Goal: Task Accomplishment & Management: Manage account settings

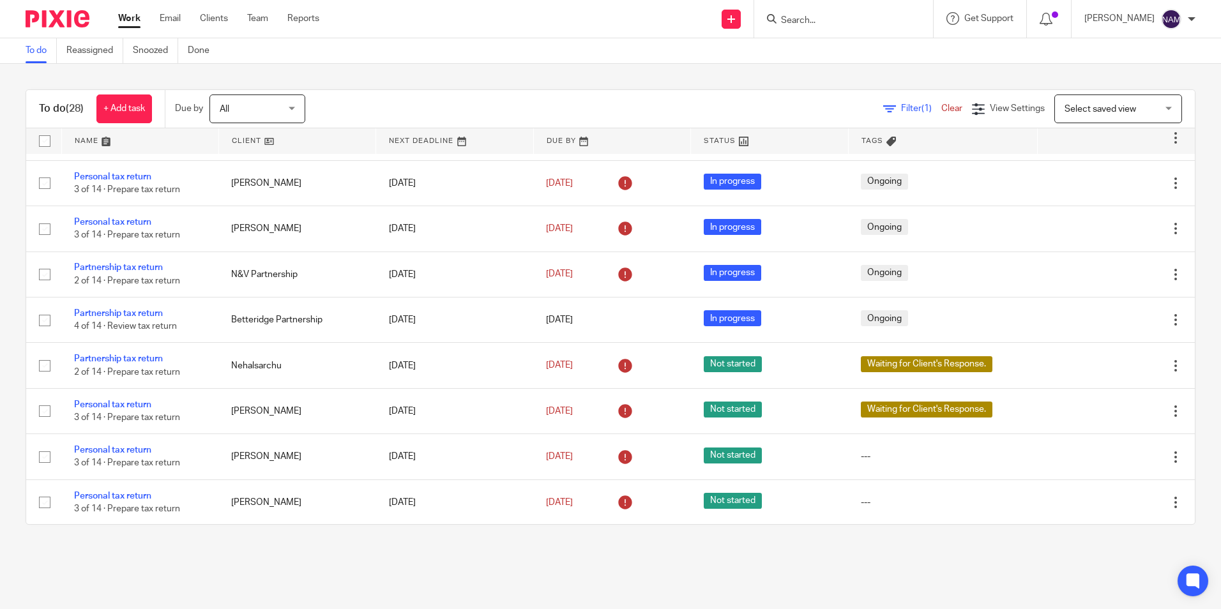
scroll to position [974, 0]
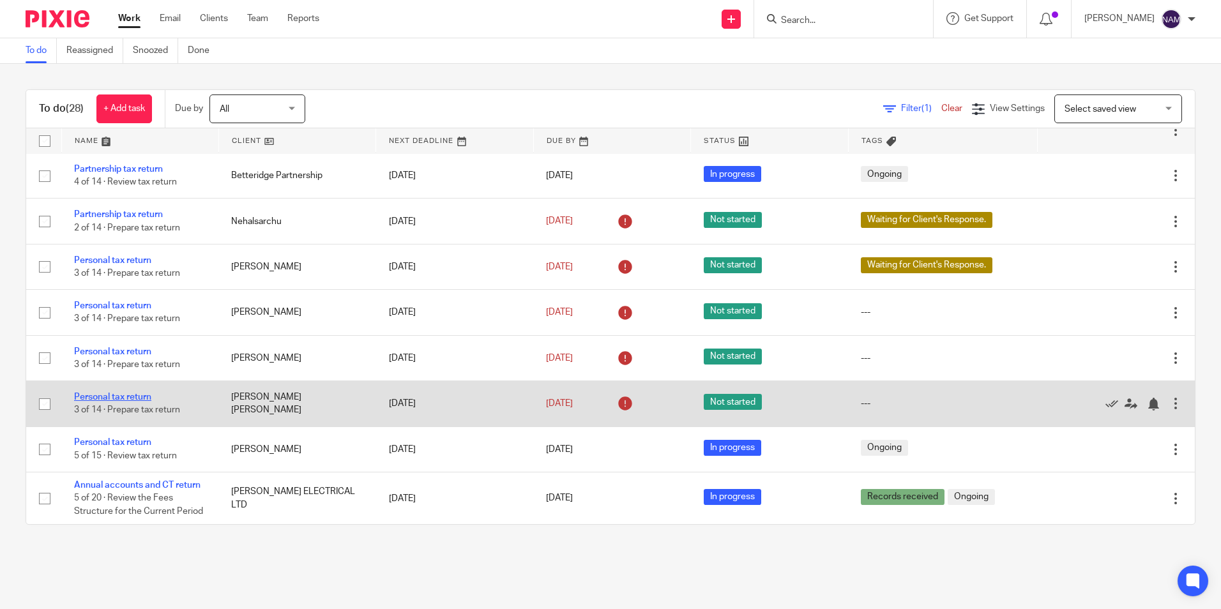
click at [139, 396] on link "Personal tax return" at bounding box center [112, 397] width 77 height 9
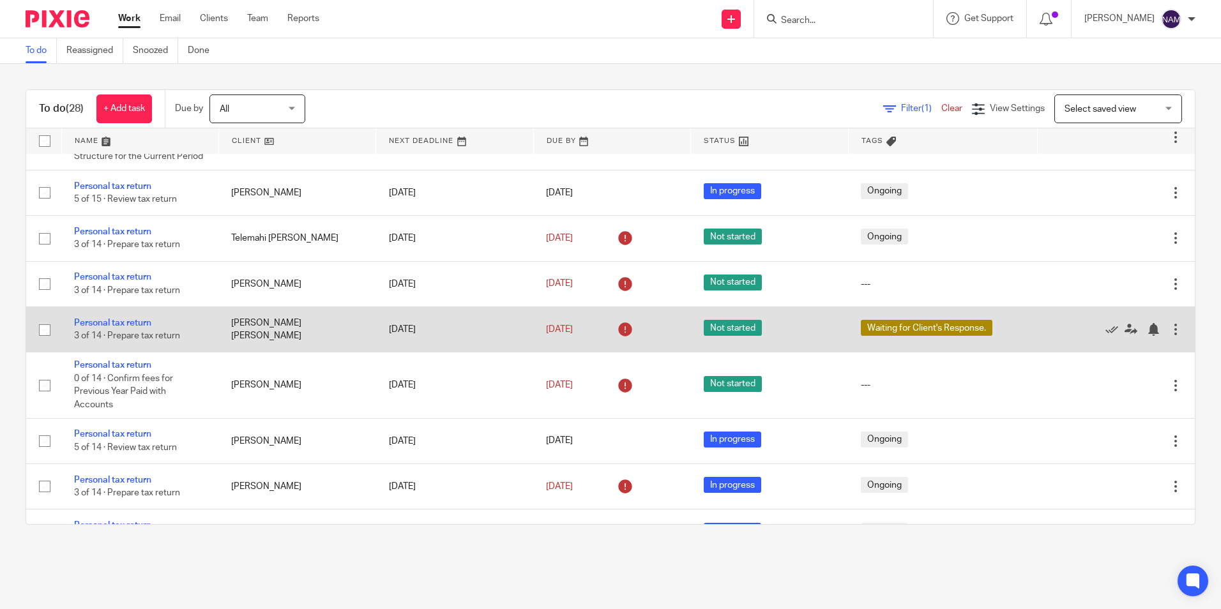
scroll to position [400, 0]
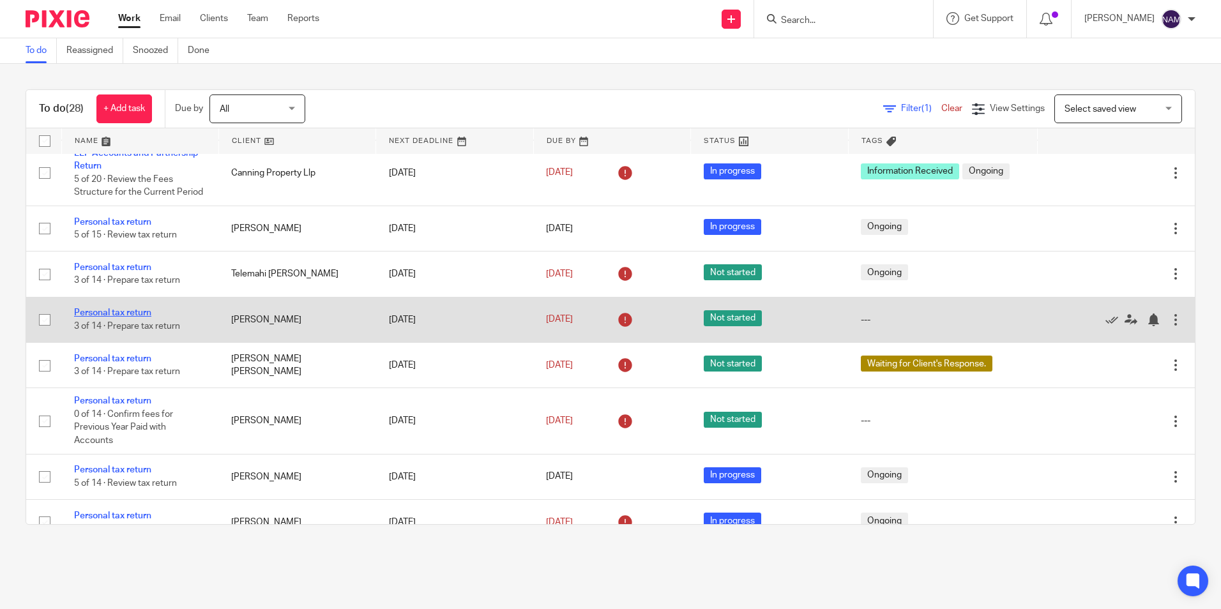
click at [136, 312] on link "Personal tax return" at bounding box center [112, 312] width 77 height 9
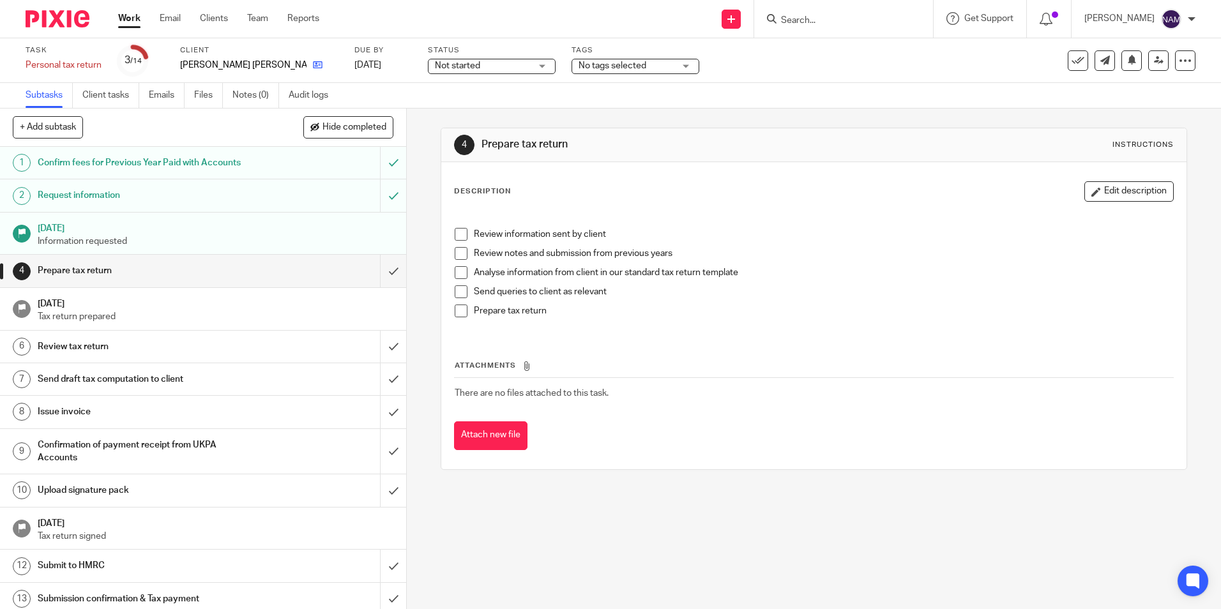
click at [306, 65] on link at bounding box center [314, 65] width 16 height 13
click at [248, 64] on div "Daina Collins" at bounding box center [244, 65] width 128 height 13
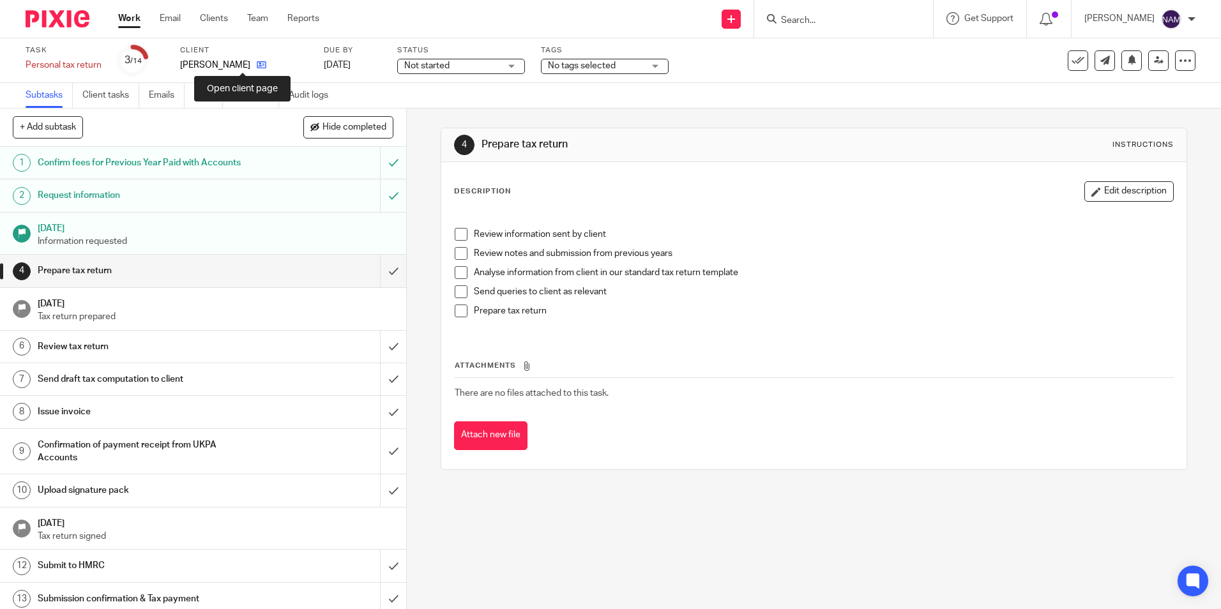
click at [257, 64] on icon at bounding box center [262, 65] width 10 height 10
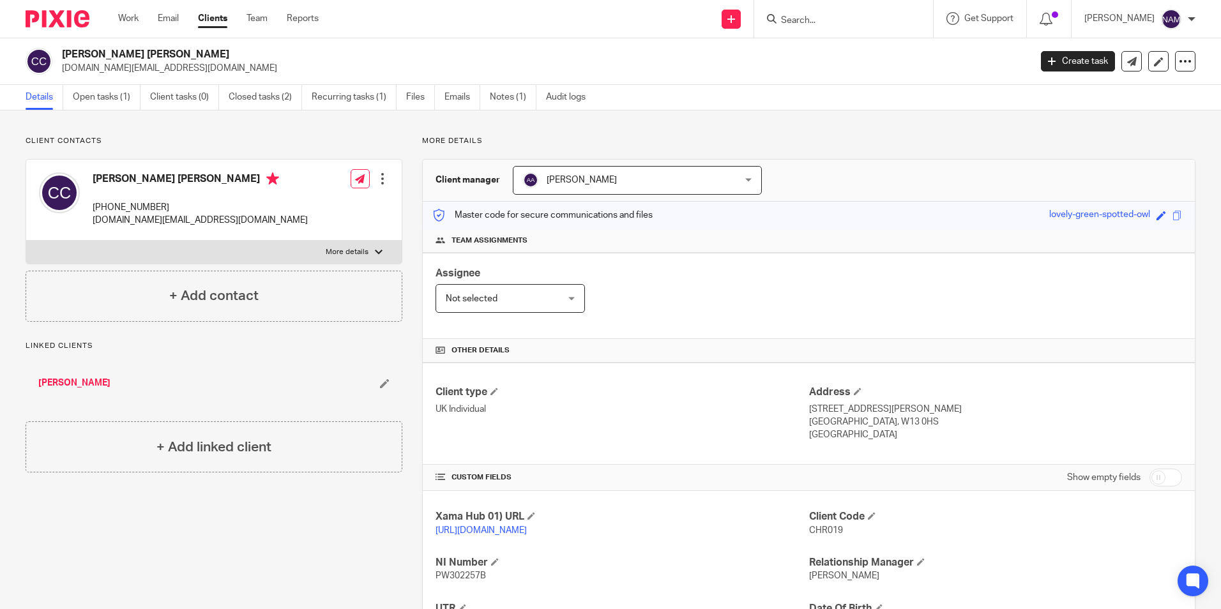
click at [816, 532] on span "CHR019" at bounding box center [826, 530] width 34 height 9
copy span "CHR019"
drag, startPoint x: 96, startPoint y: 174, endPoint x: 222, endPoint y: 180, distance: 126.5
click at [222, 180] on h4 "[PERSON_NAME] [PERSON_NAME]" at bounding box center [200, 180] width 215 height 16
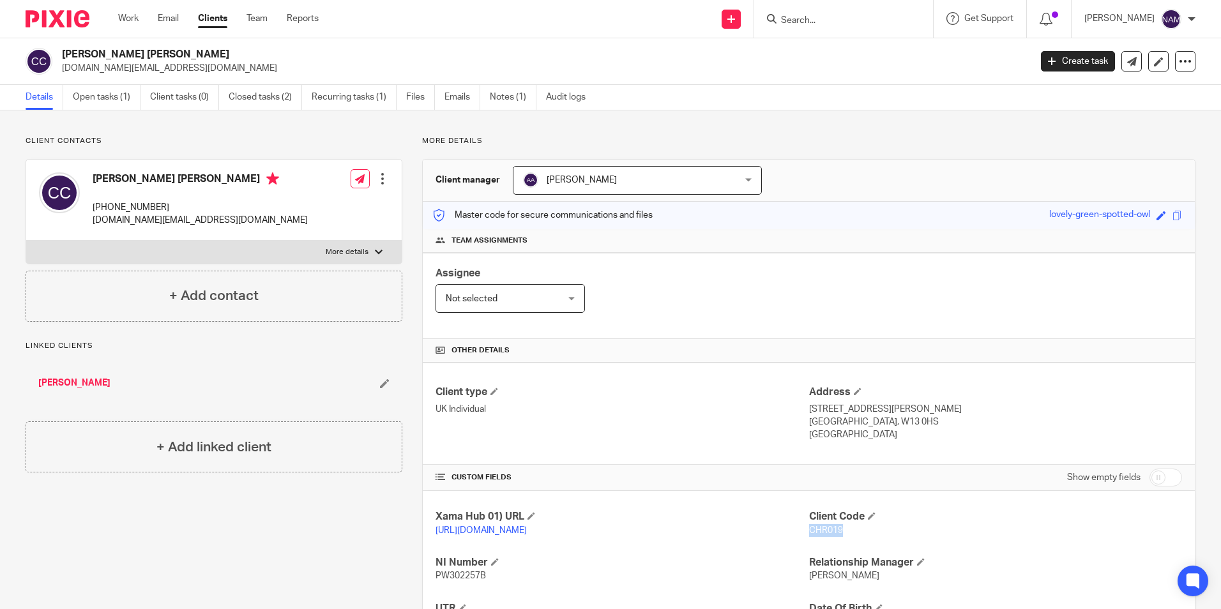
copy h4 "[PERSON_NAME] [PERSON_NAME]"
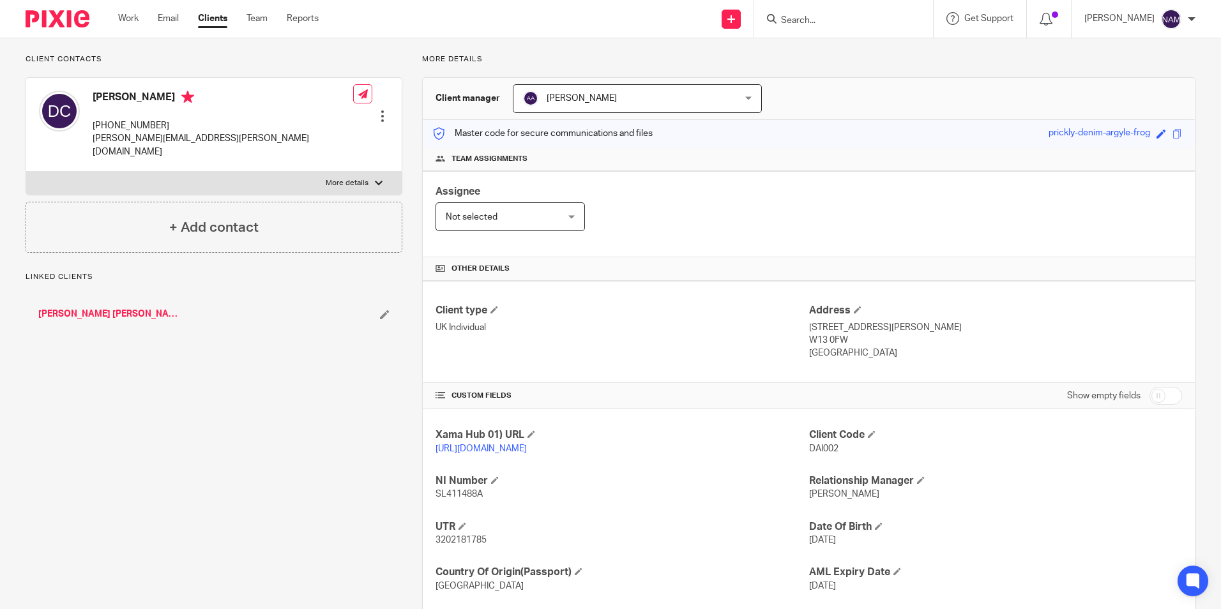
scroll to position [169, 0]
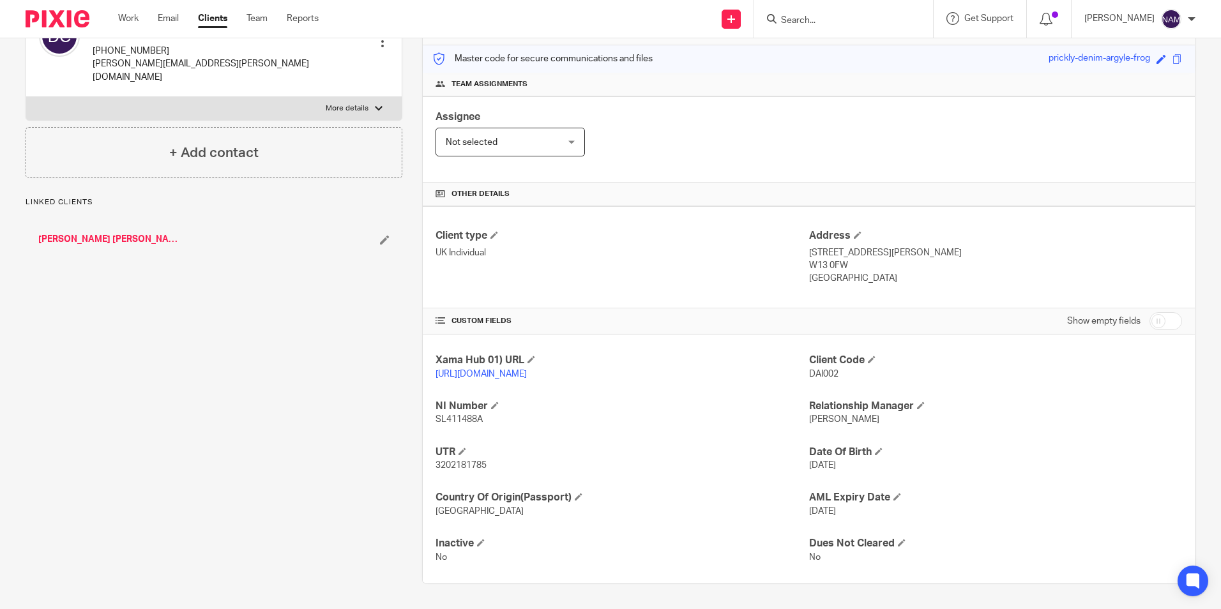
click at [818, 370] on span "DAI002" at bounding box center [823, 374] width 29 height 9
copy span "DAI002"
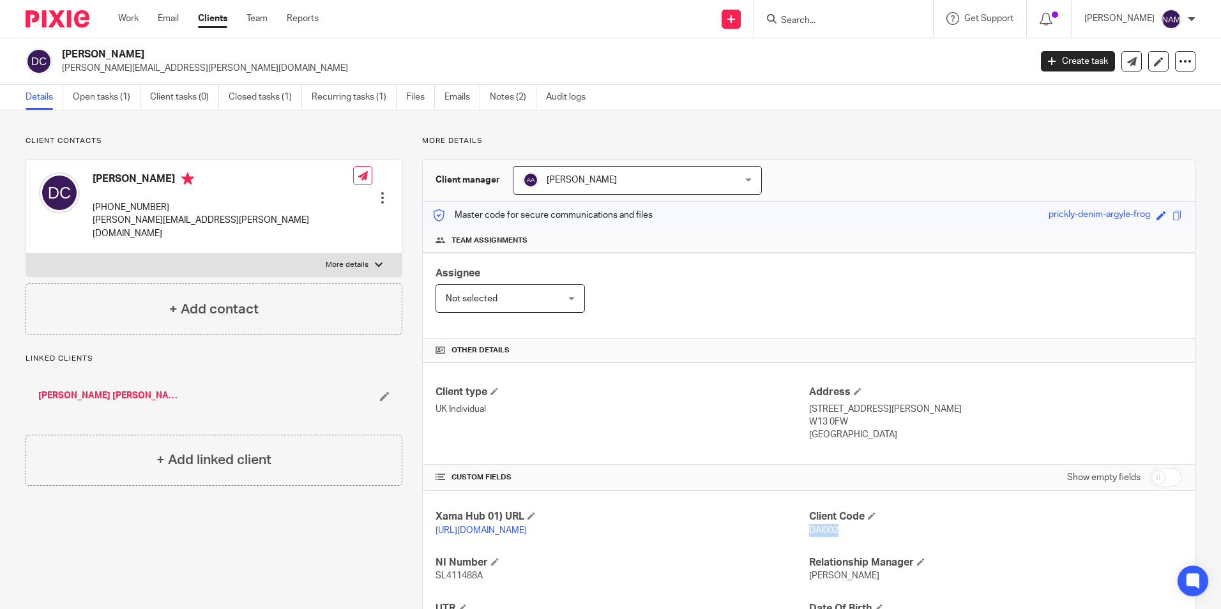
click at [103, 176] on h4 "[PERSON_NAME]" at bounding box center [223, 180] width 260 height 16
drag, startPoint x: 103, startPoint y: 176, endPoint x: 147, endPoint y: 185, distance: 45.5
click at [147, 185] on h4 "[PERSON_NAME]" at bounding box center [223, 180] width 260 height 16
copy h4 "[PERSON_NAME]"
